Goal: Transaction & Acquisition: Obtain resource

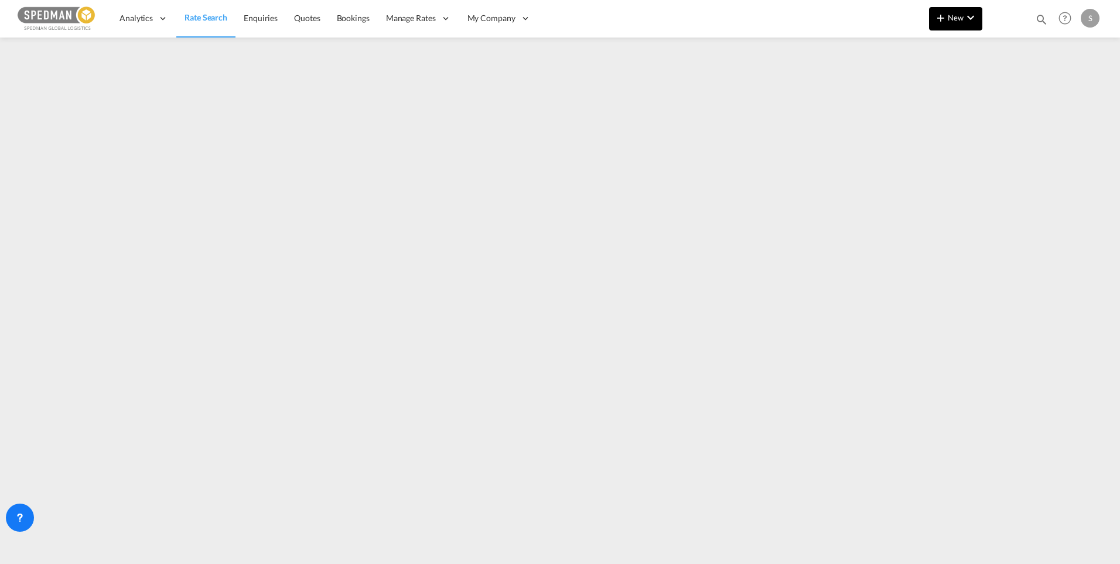
click at [960, 19] on span "New" at bounding box center [956, 17] width 44 height 9
click at [834, 12] on md-backdrop at bounding box center [560, 282] width 1120 height 564
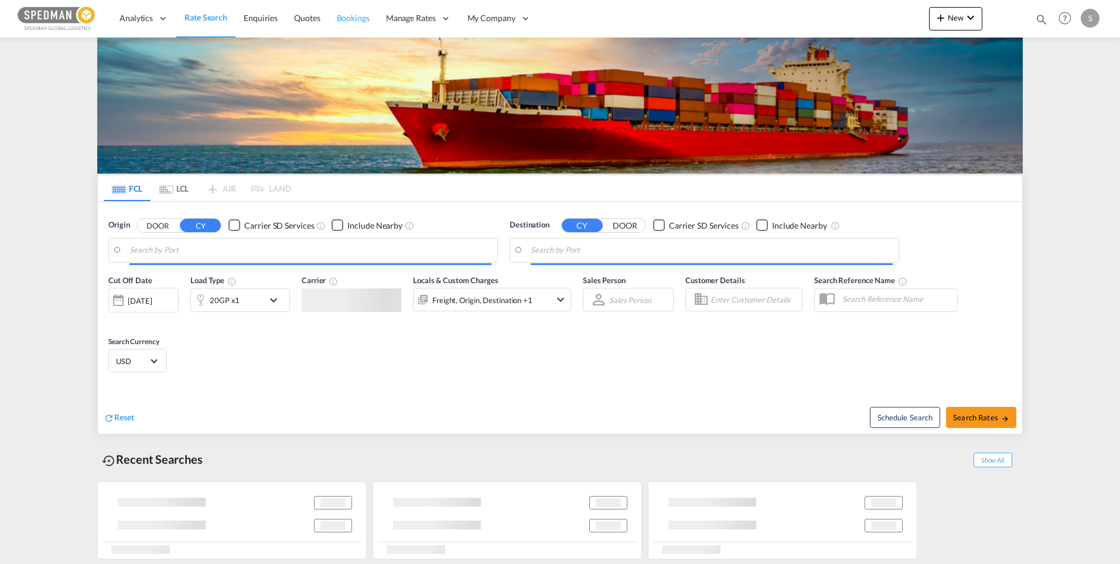
type input "Gothenburg (Goteborg), SEGOT"
type input "Chattogram (Chittagong), BDCGP"
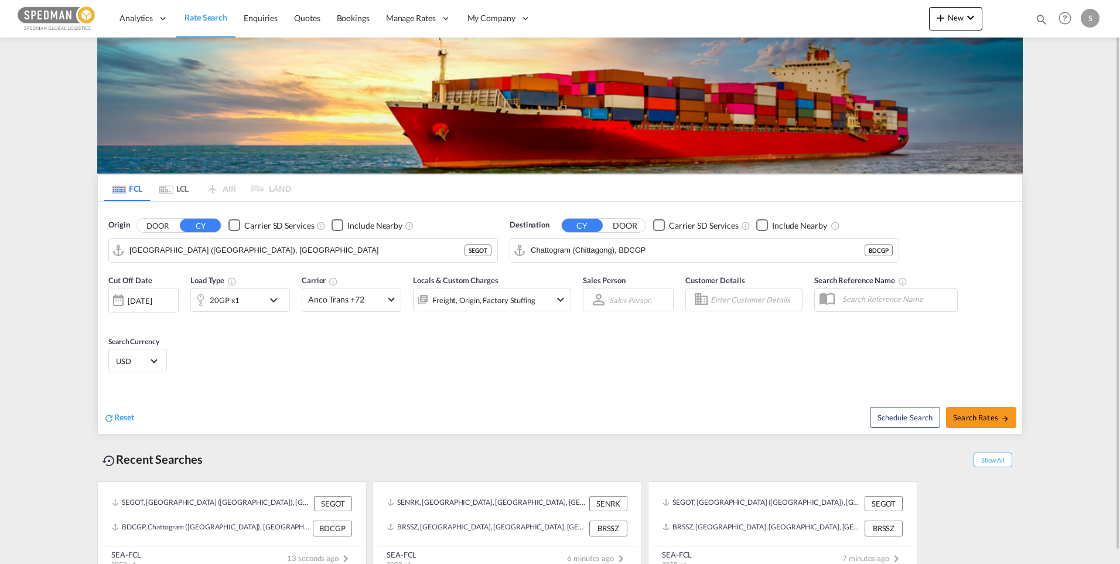
click at [275, 298] on md-icon "icon-chevron-down" at bounding box center [277, 300] width 20 height 14
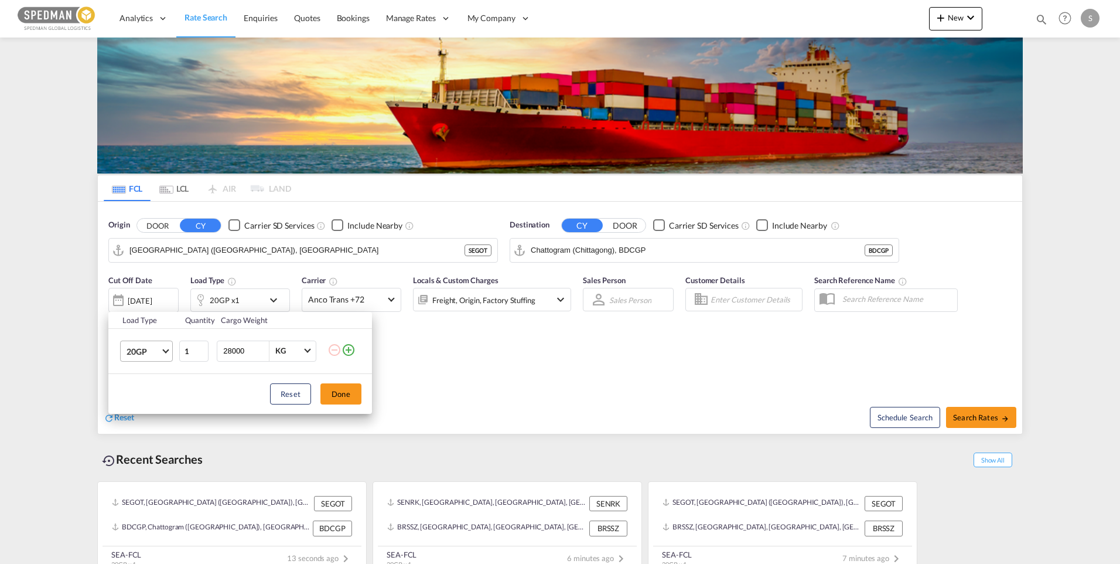
click at [166, 351] on span "Choose: \a20GP" at bounding box center [165, 349] width 6 height 6
click at [144, 405] on div "40HC" at bounding box center [138, 407] width 22 height 12
click at [339, 396] on button "Done" at bounding box center [341, 393] width 41 height 21
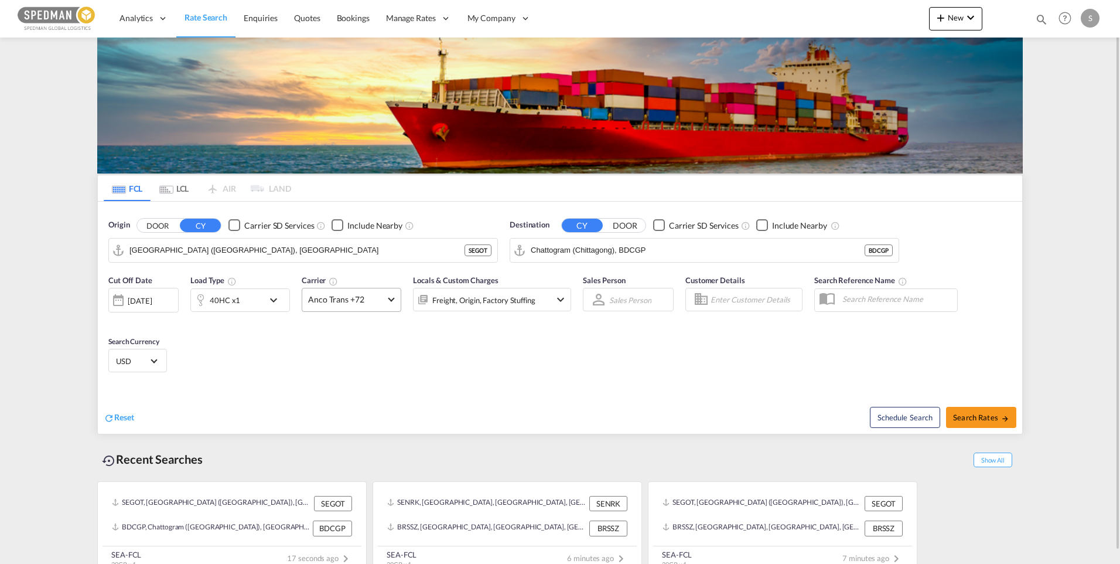
click at [386, 295] on md-select-value "Anco Trans +72" at bounding box center [351, 299] width 98 height 23
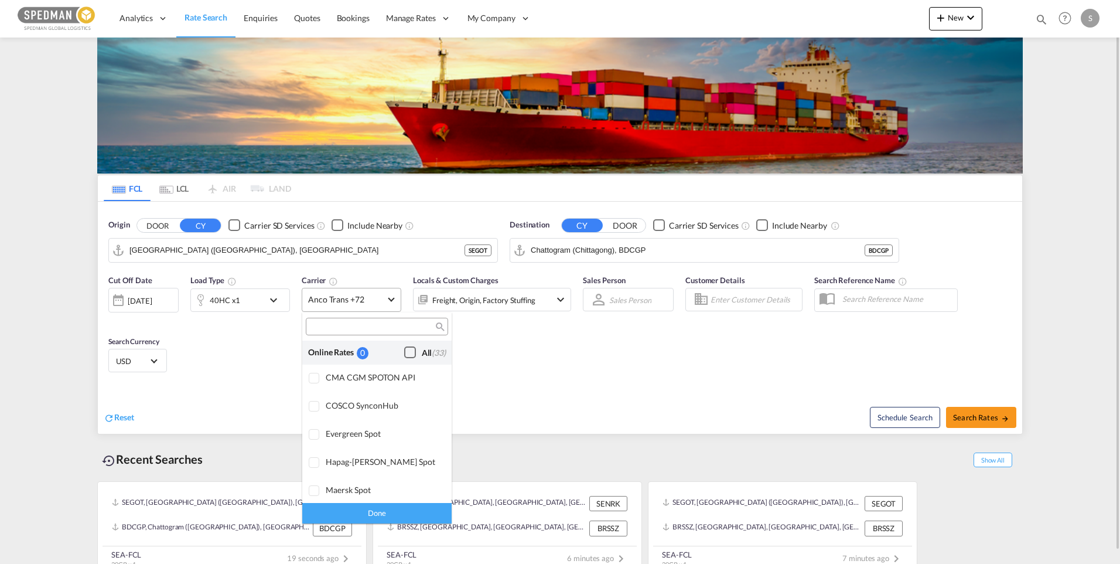
scroll to position [913, 0]
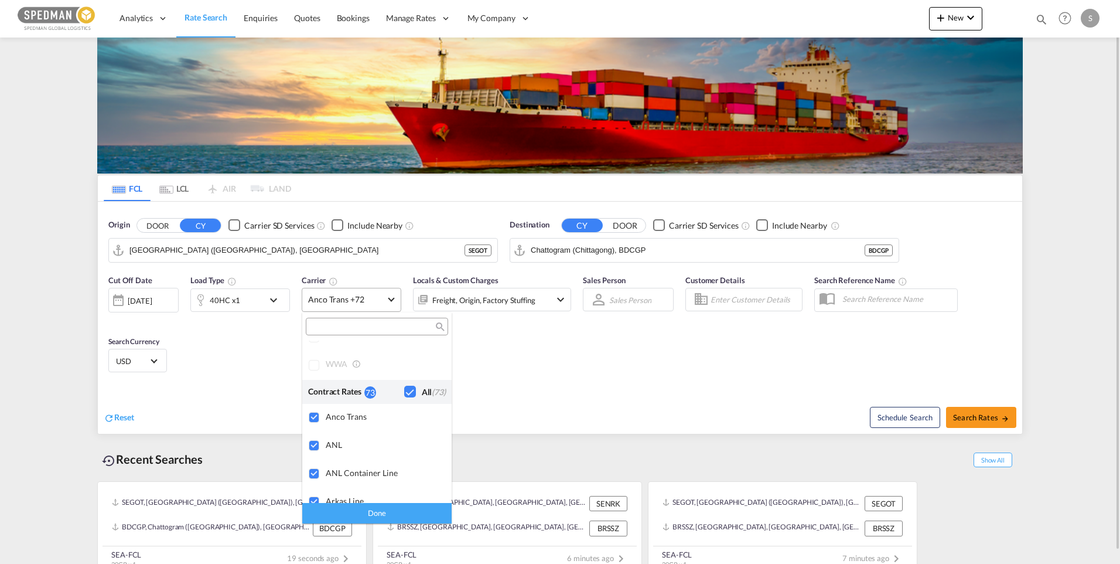
click at [386, 295] on md-backdrop at bounding box center [560, 282] width 1120 height 564
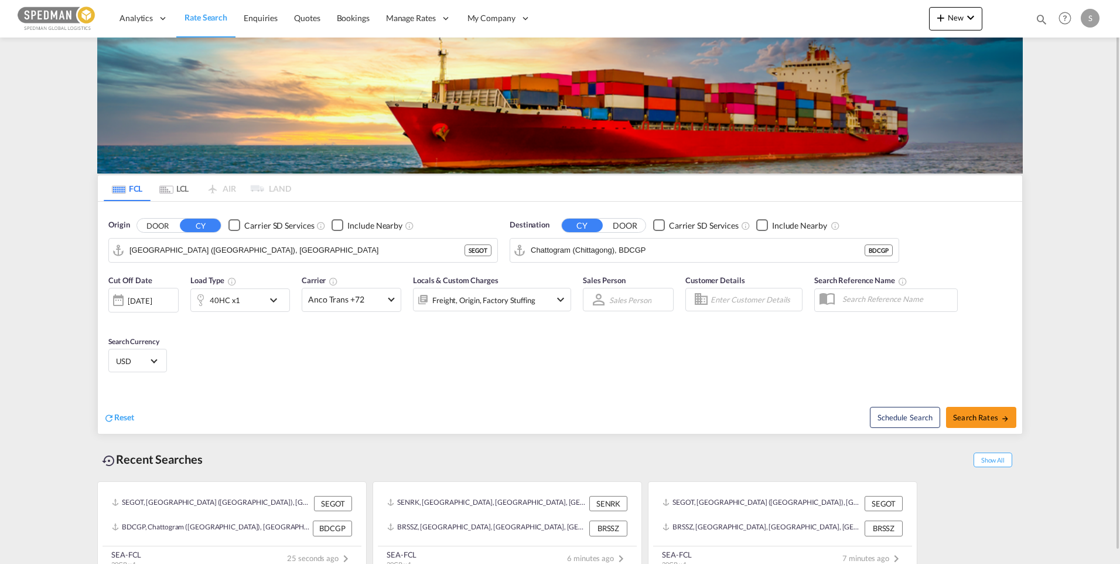
click at [561, 301] on md-icon "icon-chevron-down" at bounding box center [561, 299] width 14 height 14
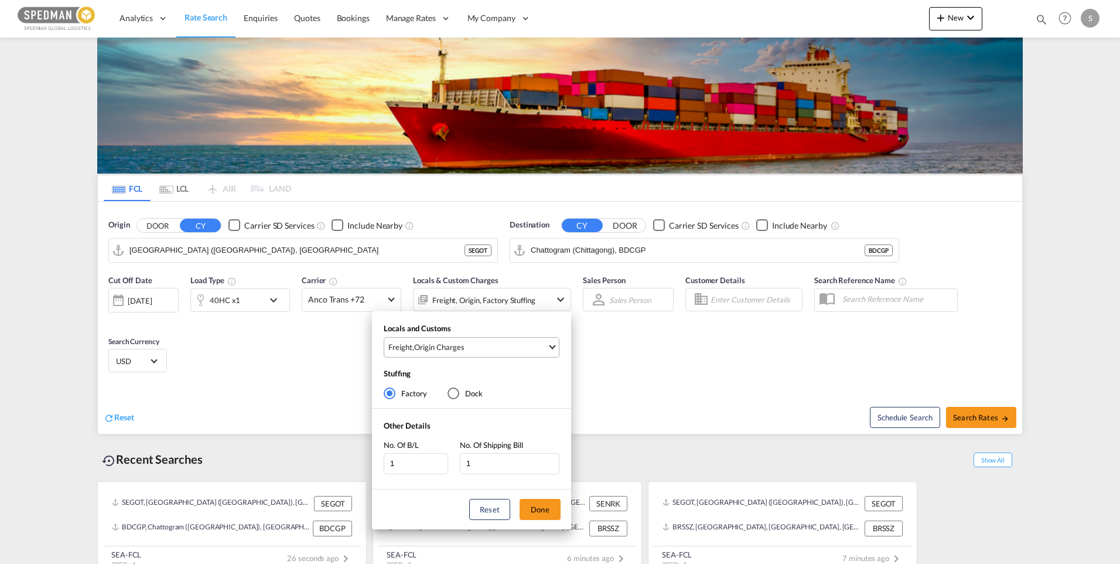
click at [552, 344] on span "Select Locals and Customs: \aFreight, \aOrigin Charges" at bounding box center [552, 345] width 6 height 6
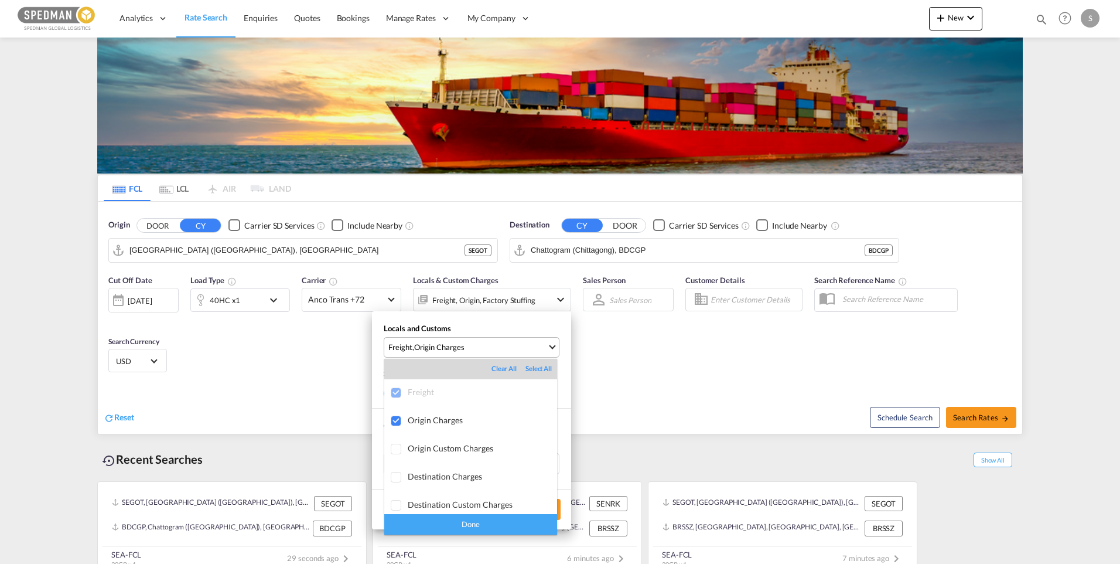
click at [552, 344] on md-backdrop at bounding box center [560, 282] width 1120 height 564
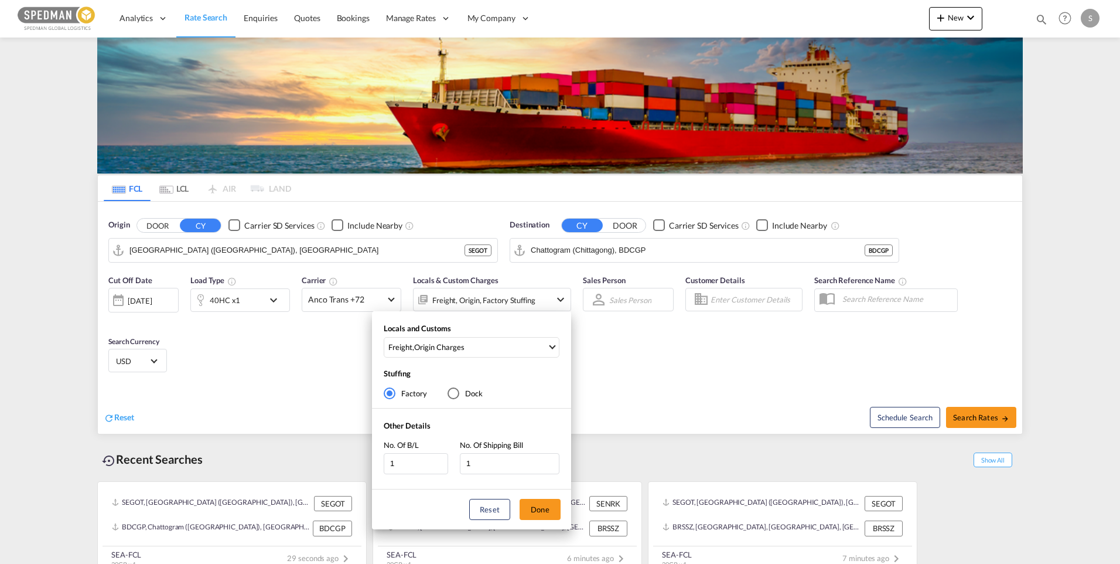
click at [979, 420] on div "Locals and Customs Freight , Origin Charges Stuffing Factory Dock Other Details…" at bounding box center [560, 282] width 1120 height 564
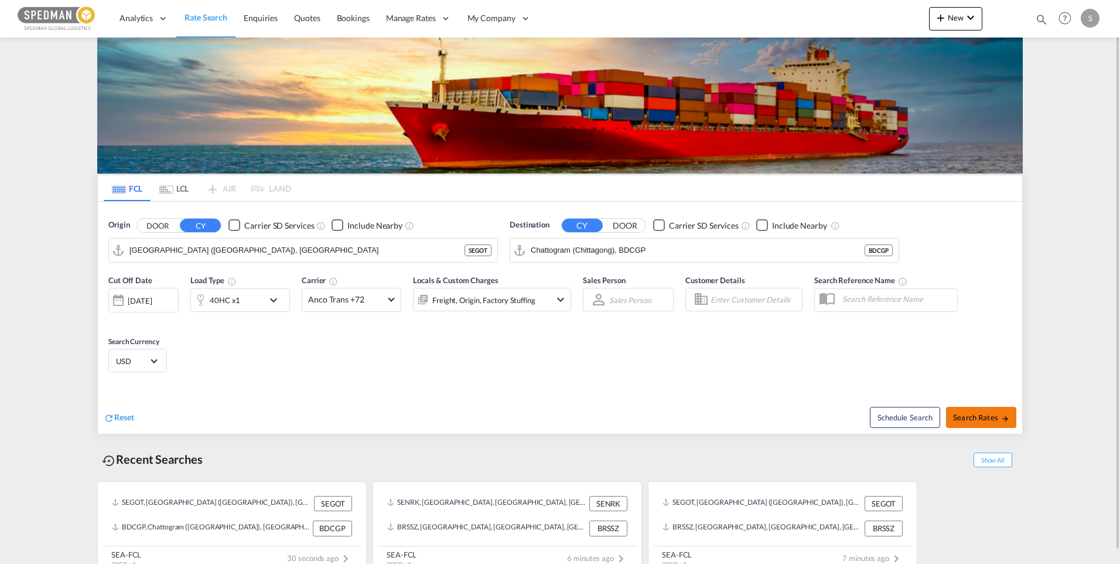
click at [979, 411] on button "Search Rates" at bounding box center [981, 417] width 70 height 21
type input "SEGOT to BDCGP / 2 Sep 2025"
